Goal: Information Seeking & Learning: Learn about a topic

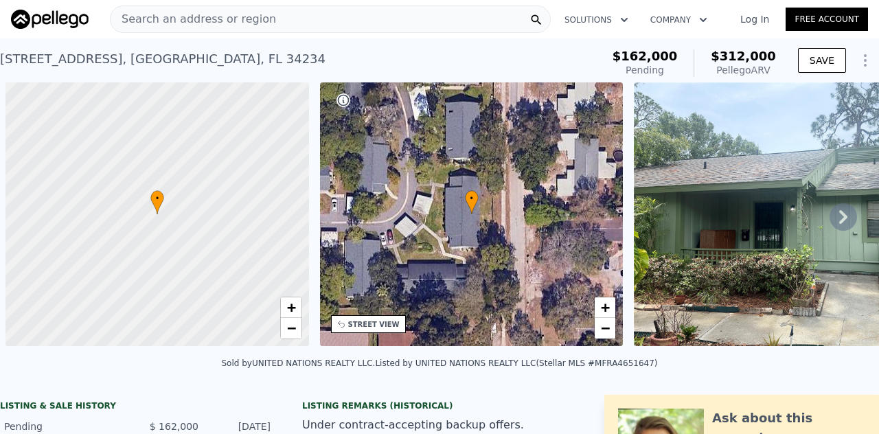
scroll to position [0, 5]
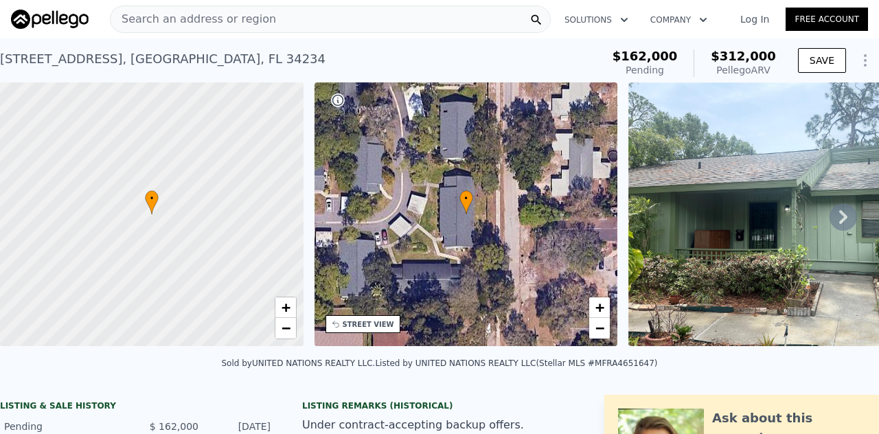
click at [141, 16] on span "Search an address or region" at bounding box center [194, 19] width 166 height 16
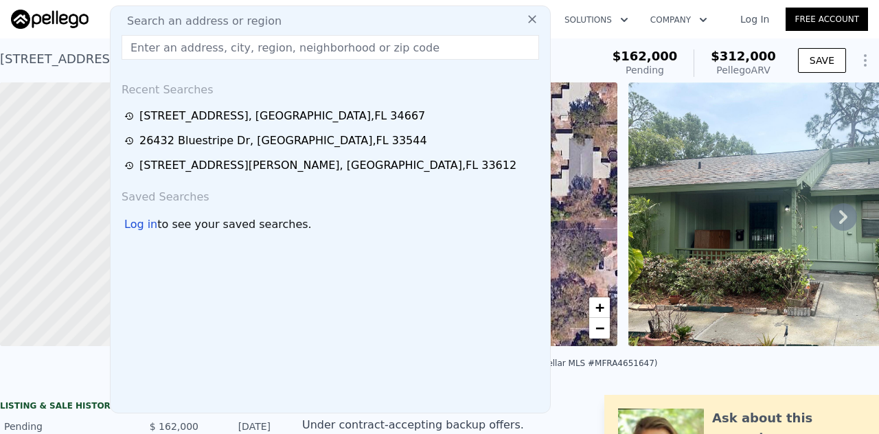
click at [140, 14] on span "Search an address or region" at bounding box center [199, 21] width 166 height 16
click at [153, 46] on input "text" at bounding box center [331, 47] width 418 height 25
paste input "[STREET_ADDRESS][PERSON_NAME]"
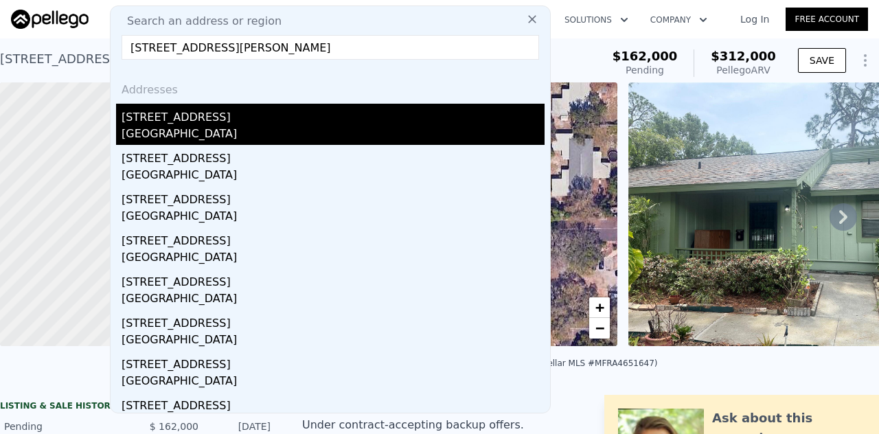
type input "[STREET_ADDRESS][PERSON_NAME]"
click at [126, 115] on div "[STREET_ADDRESS]" at bounding box center [333, 115] width 423 height 22
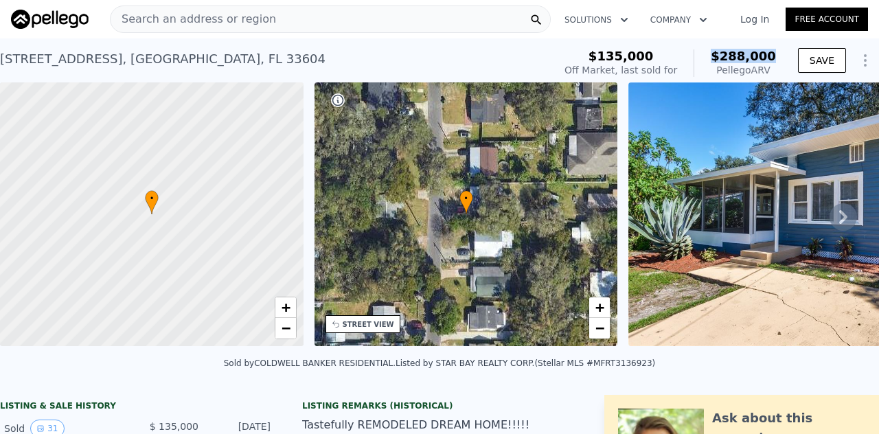
drag, startPoint x: 769, startPoint y: 52, endPoint x: 710, endPoint y: 53, distance: 59.1
click at [710, 53] on div "$288,000 Pellego ARV" at bounding box center [735, 62] width 82 height 27
copy span "$288,000"
click at [147, 17] on span "Search an address or region" at bounding box center [194, 19] width 166 height 16
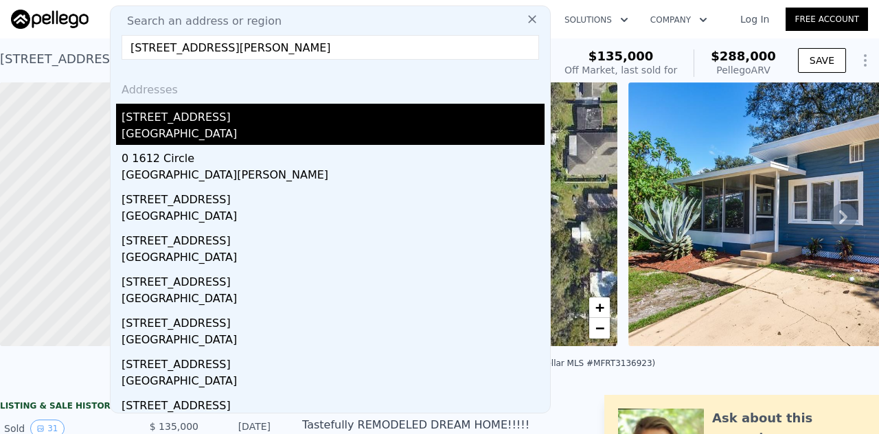
type input "[STREET_ADDRESS][PERSON_NAME]"
click at [184, 126] on div "[GEOGRAPHIC_DATA]" at bounding box center [333, 135] width 423 height 19
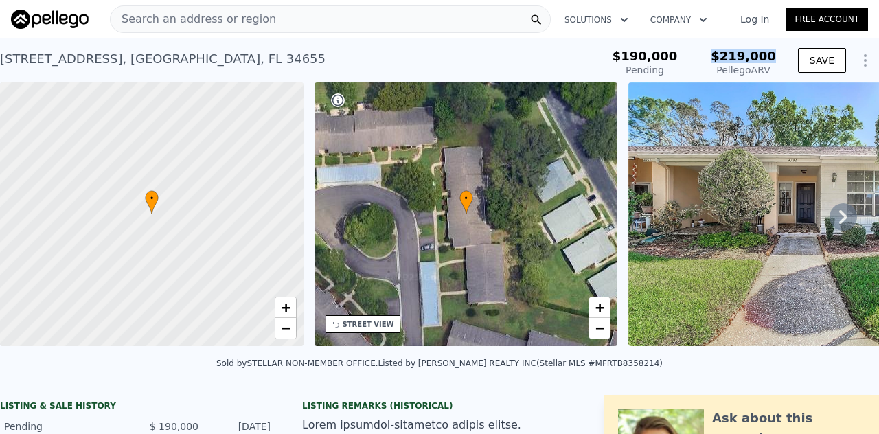
drag, startPoint x: 769, startPoint y: 54, endPoint x: 714, endPoint y: 50, distance: 55.1
click at [714, 50] on div "$219,000 Pellego ARV" at bounding box center [735, 62] width 82 height 27
copy span "$219,000"
click at [684, 66] on div "$190,000 Pending $219,000 Pellego ARV" at bounding box center [694, 62] width 163 height 27
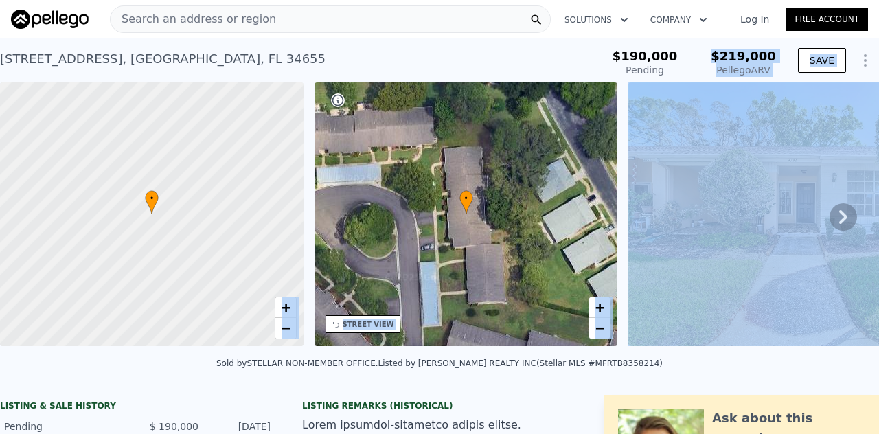
drag, startPoint x: 684, startPoint y: 66, endPoint x: 635, endPoint y: 139, distance: 88.2
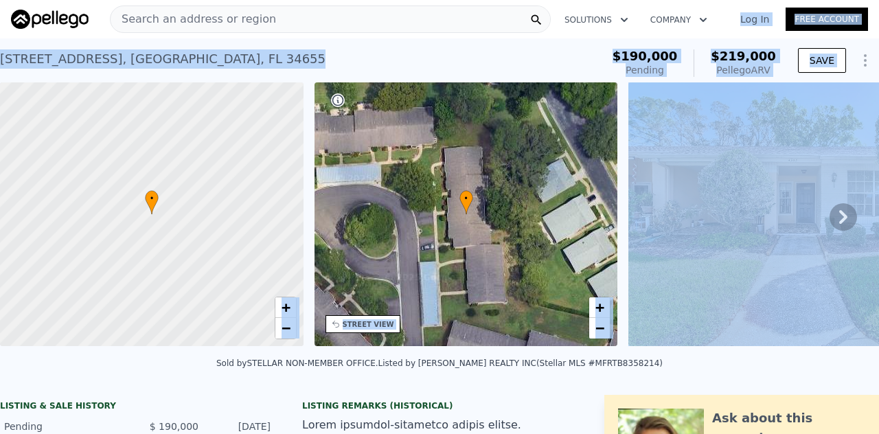
click at [510, 337] on div "• + −" at bounding box center [467, 214] width 304 height 264
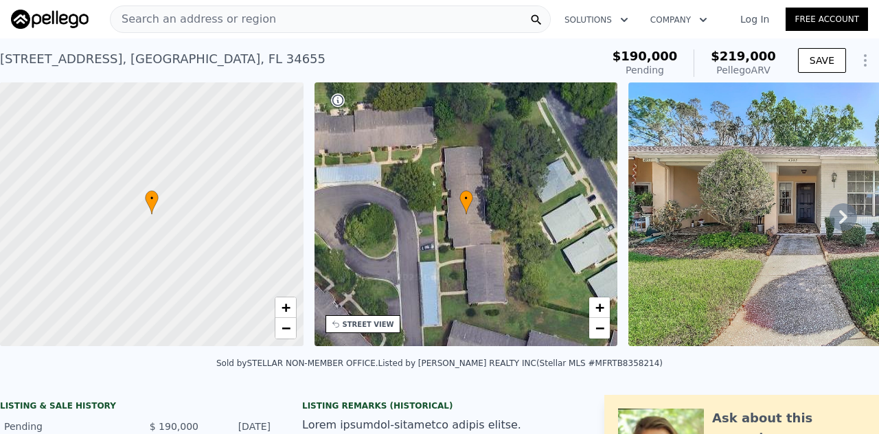
click at [255, 17] on span "Search an address or region" at bounding box center [194, 19] width 166 height 16
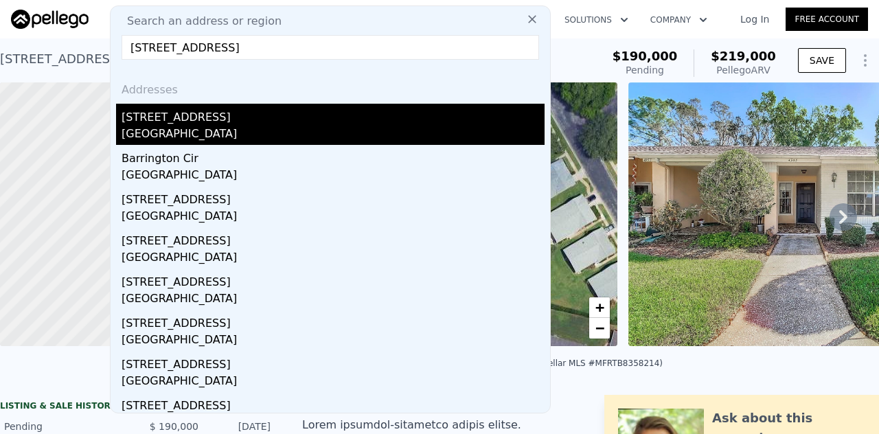
type input "[STREET_ADDRESS]"
click at [197, 120] on div "[STREET_ADDRESS]" at bounding box center [333, 115] width 423 height 22
type input "1"
type input "2.5"
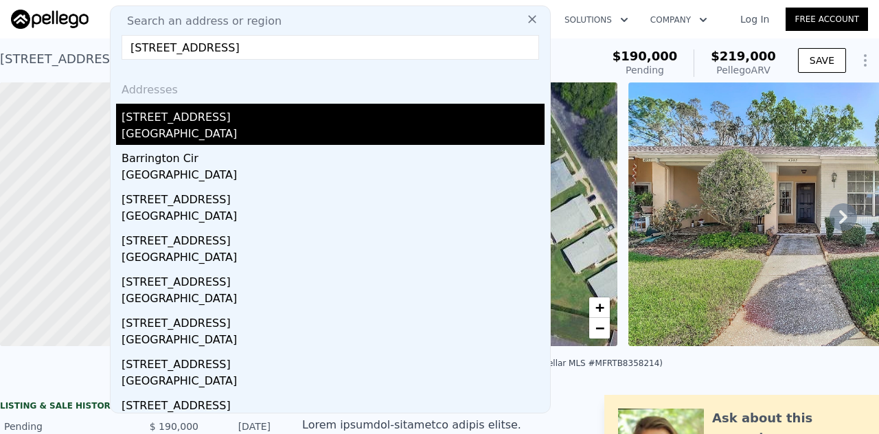
type input "930"
type input "1424"
type input "3108"
type input "391724"
type input "$ 312,000"
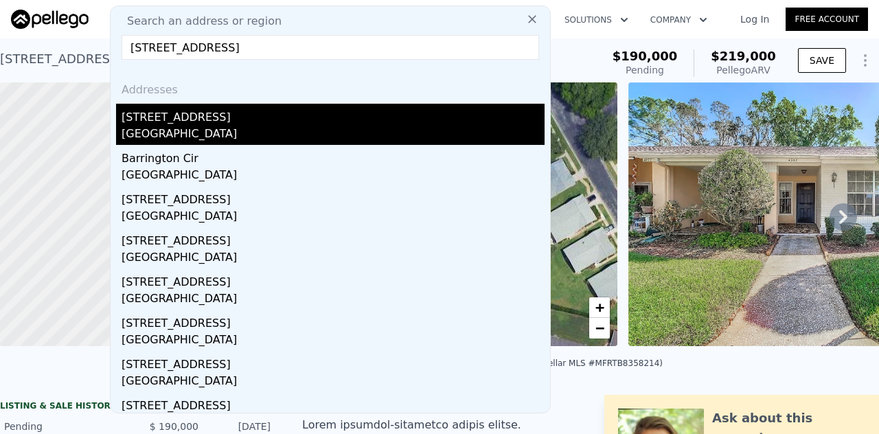
type input "$ 128,074"
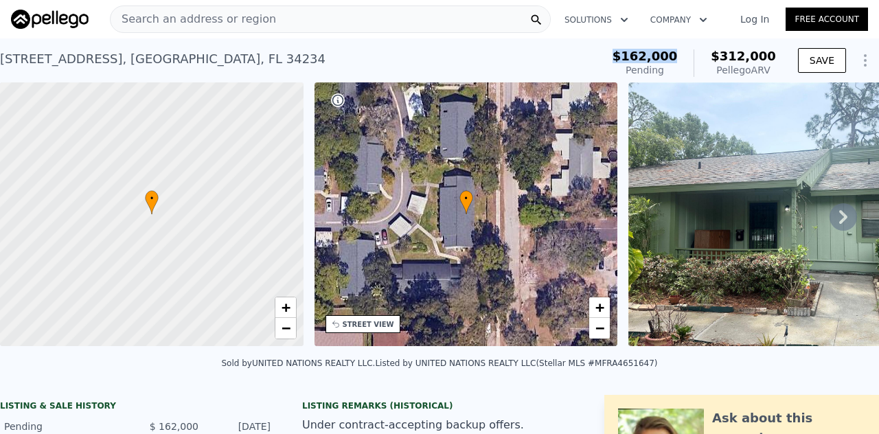
drag, startPoint x: 687, startPoint y: 53, endPoint x: 622, endPoint y: 56, distance: 65.3
click at [622, 56] on div "[STREET_ADDRESS] Pending from $162k (~ARV $312k ) $162,000 Pending $312,000 Pel…" at bounding box center [439, 63] width 879 height 38
click at [630, 56] on span "$162,000" at bounding box center [645, 56] width 65 height 14
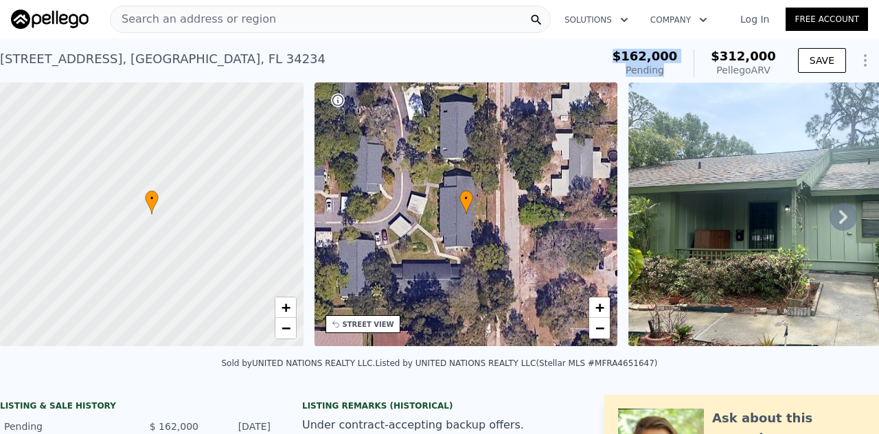
drag, startPoint x: 674, startPoint y: 71, endPoint x: 613, endPoint y: 60, distance: 62.7
click at [613, 60] on div "[STREET_ADDRESS] Pending from $162k (~ARV $312k ) $162,000 Pending $312,000 Pel…" at bounding box center [439, 63] width 879 height 38
copy div "Pending from $162k (~ARV $312k ) $162,000 Pending"
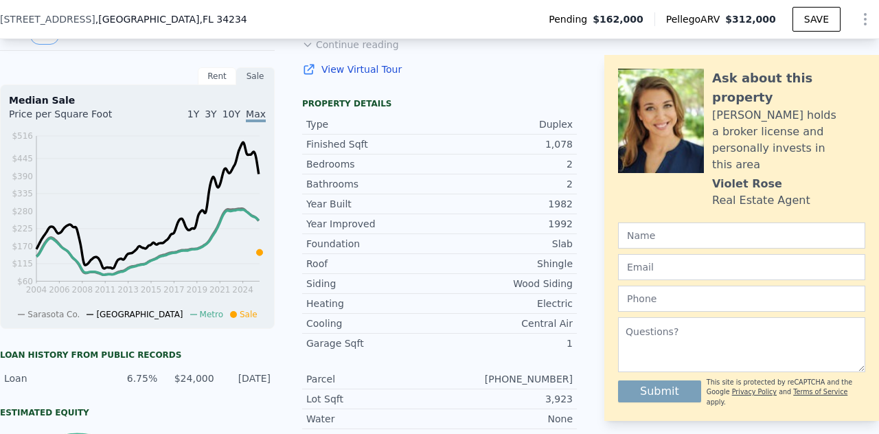
scroll to position [338, 0]
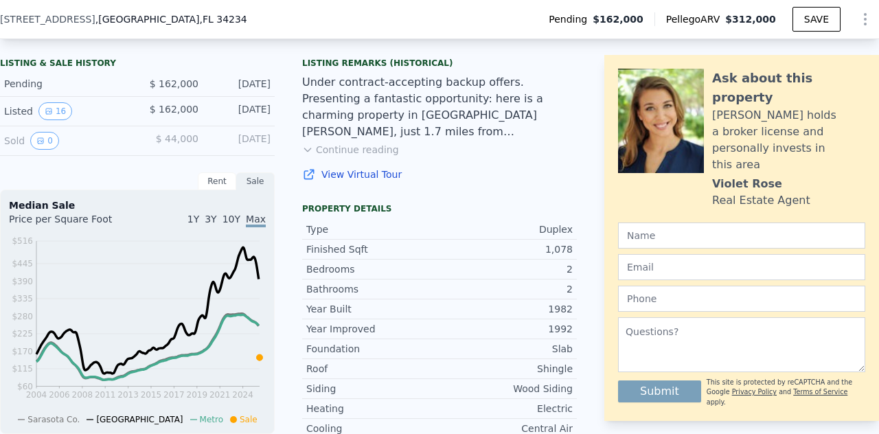
click at [868, 62] on div "Ask about this property Violet holds a broker license and personally invests in…" at bounding box center [741, 238] width 275 height 366
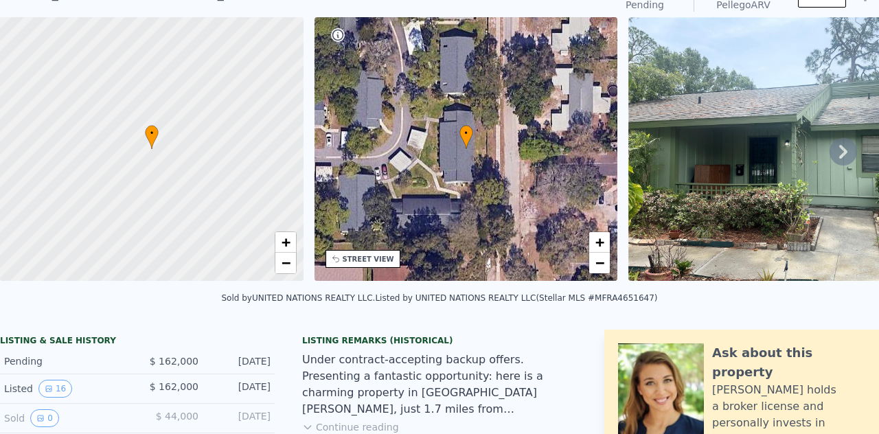
scroll to position [5, 0]
